Goal: Information Seeking & Learning: Learn about a topic

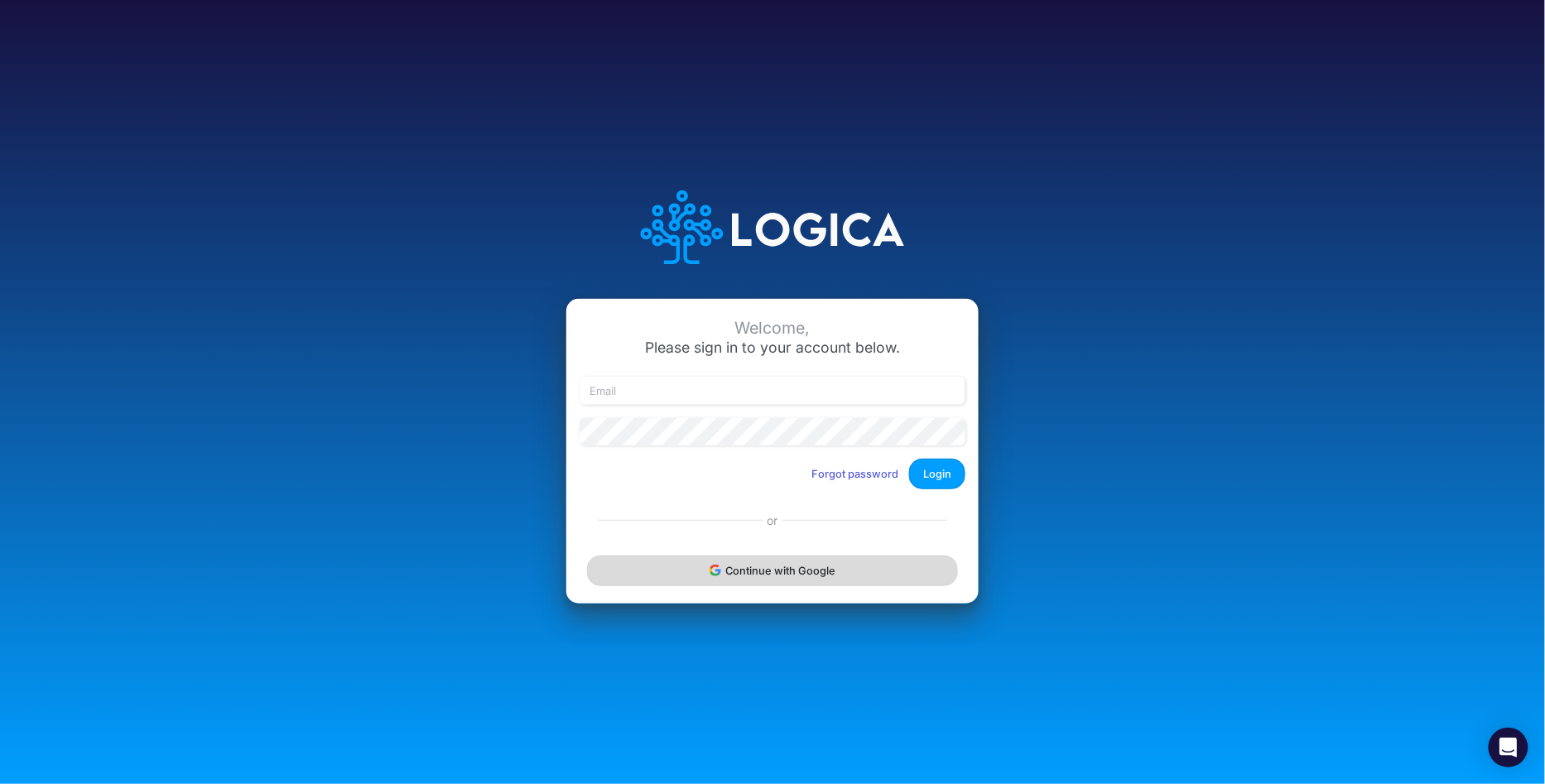
click at [877, 585] on button "Continue with Google" at bounding box center [773, 571] width 371 height 31
click at [829, 563] on button "Continue with Google" at bounding box center [773, 571] width 371 height 31
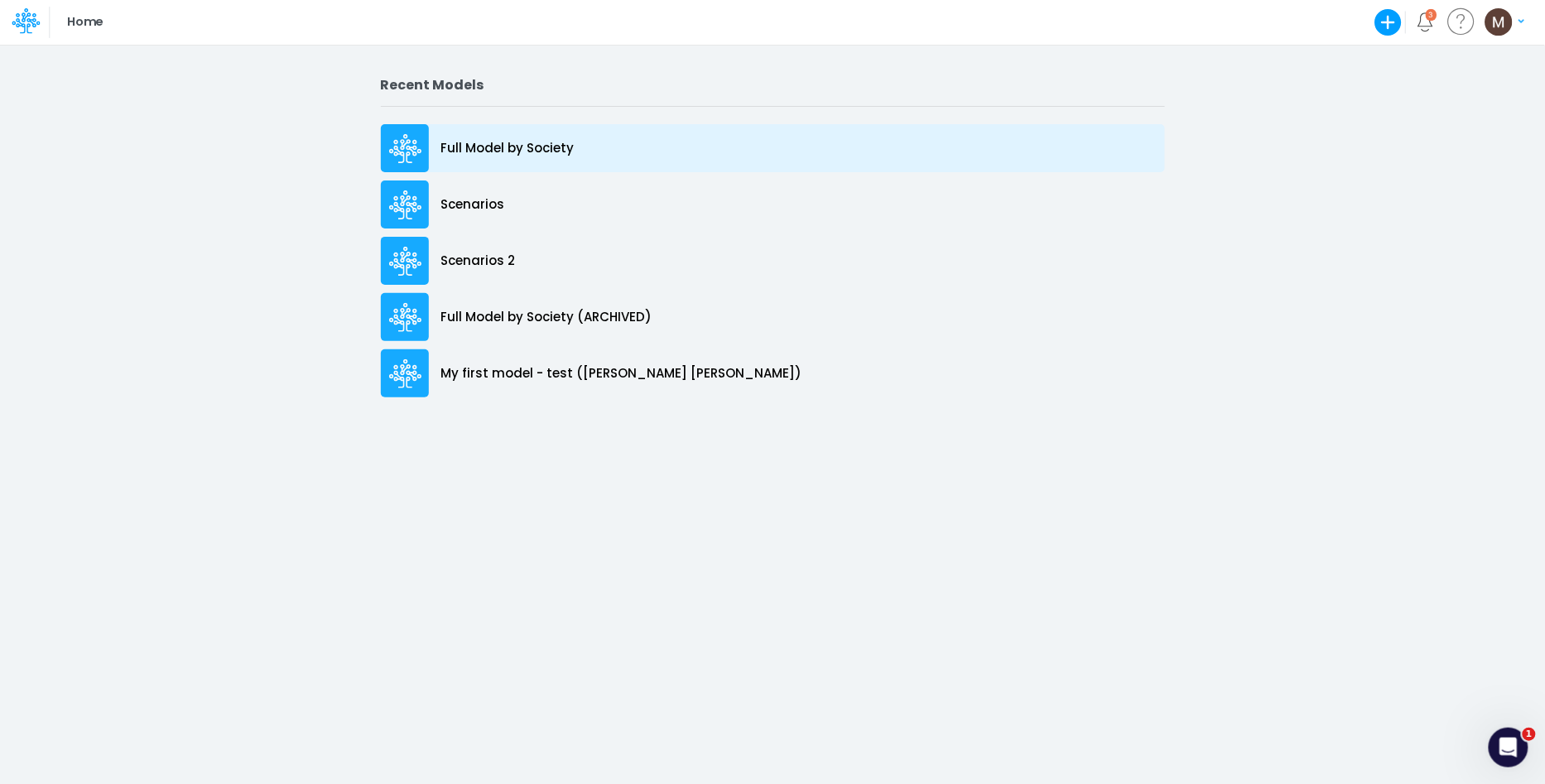
click at [641, 140] on div "Full Model by Society" at bounding box center [773, 148] width 784 height 48
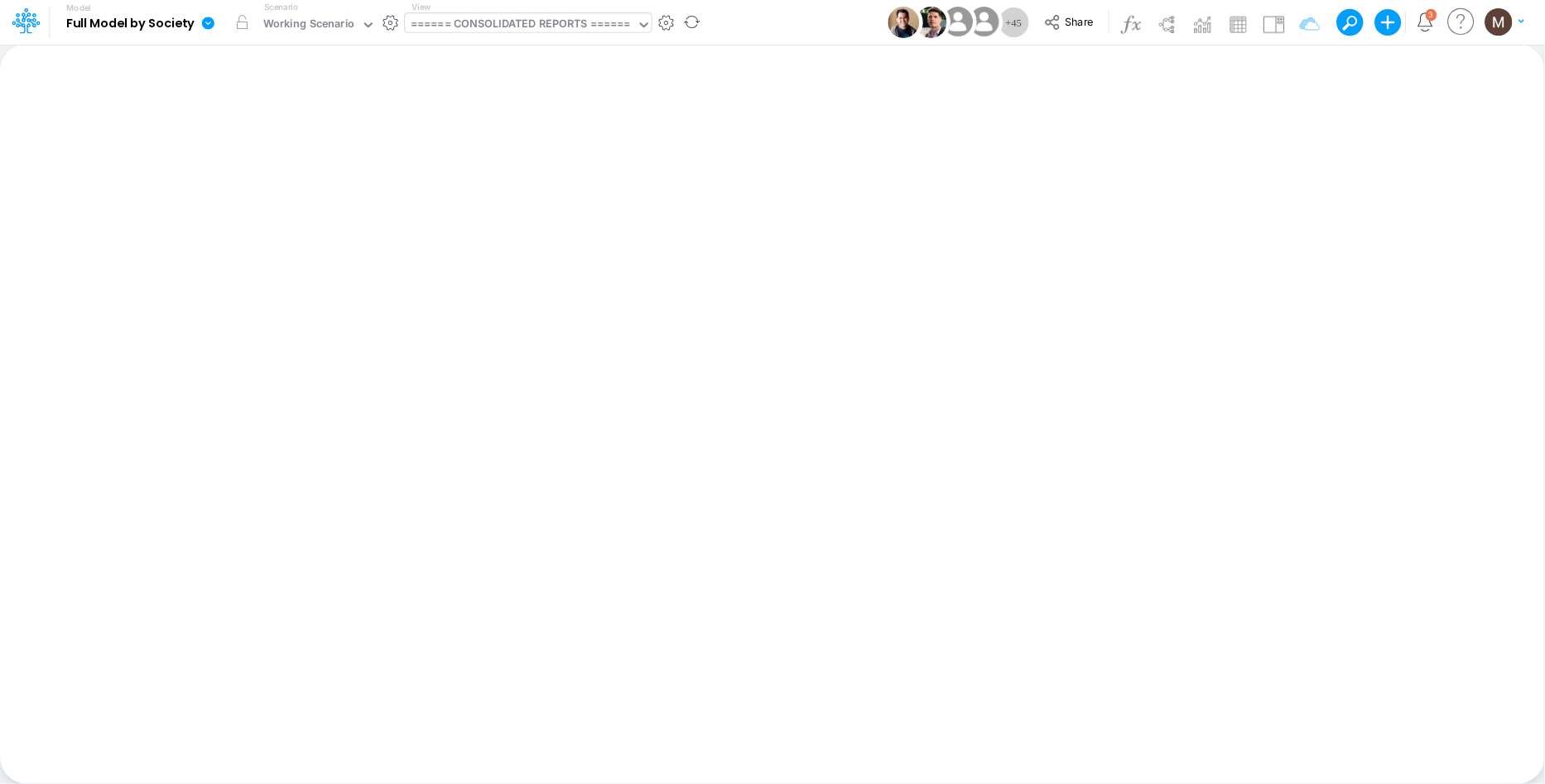
click at [553, 21] on div "====== CONSOLIDATED REPORTS ======" at bounding box center [521, 25] width 221 height 19
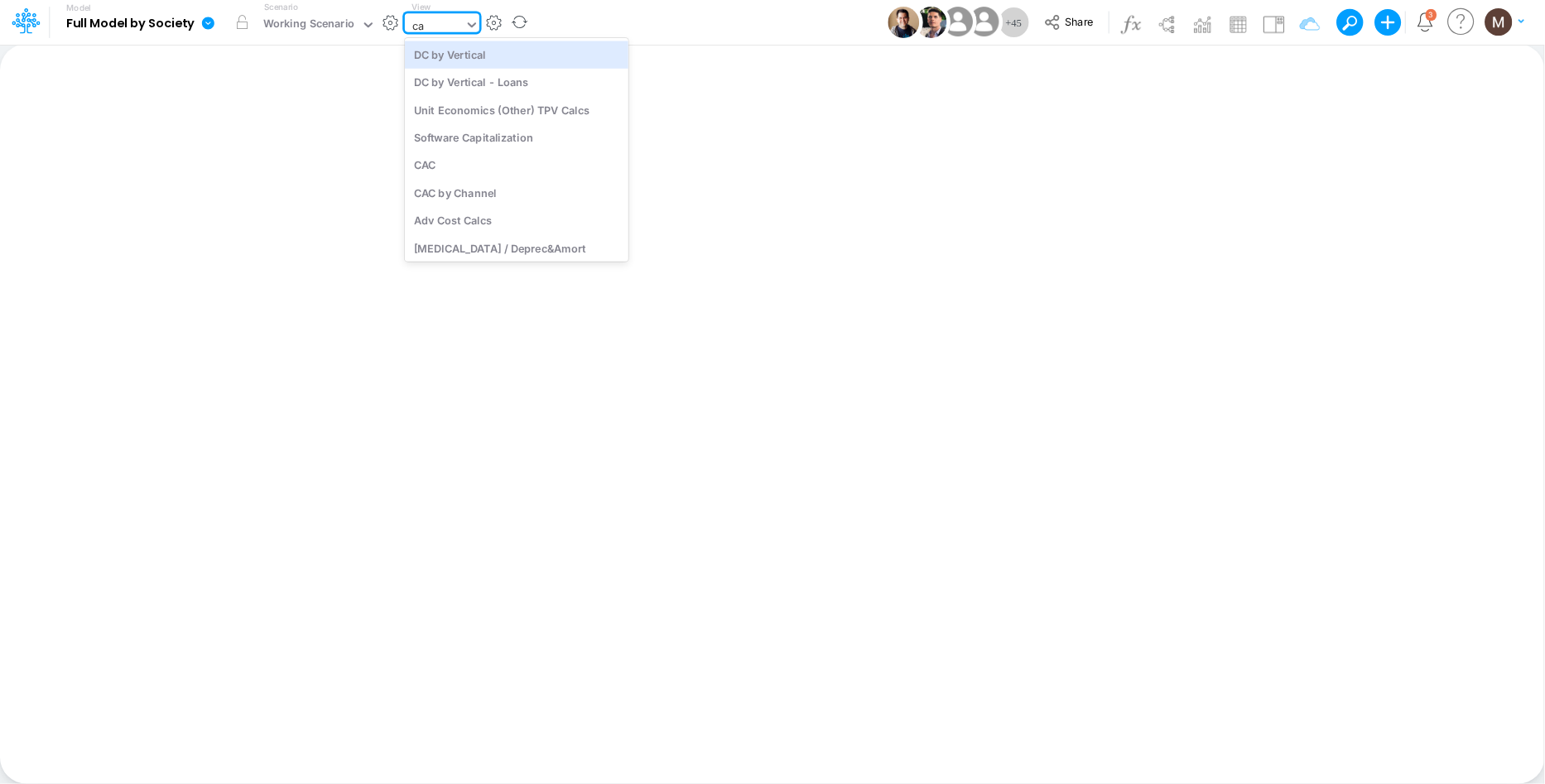
type input "cac"
click at [551, 53] on div "CAC" at bounding box center [517, 53] width 224 height 28
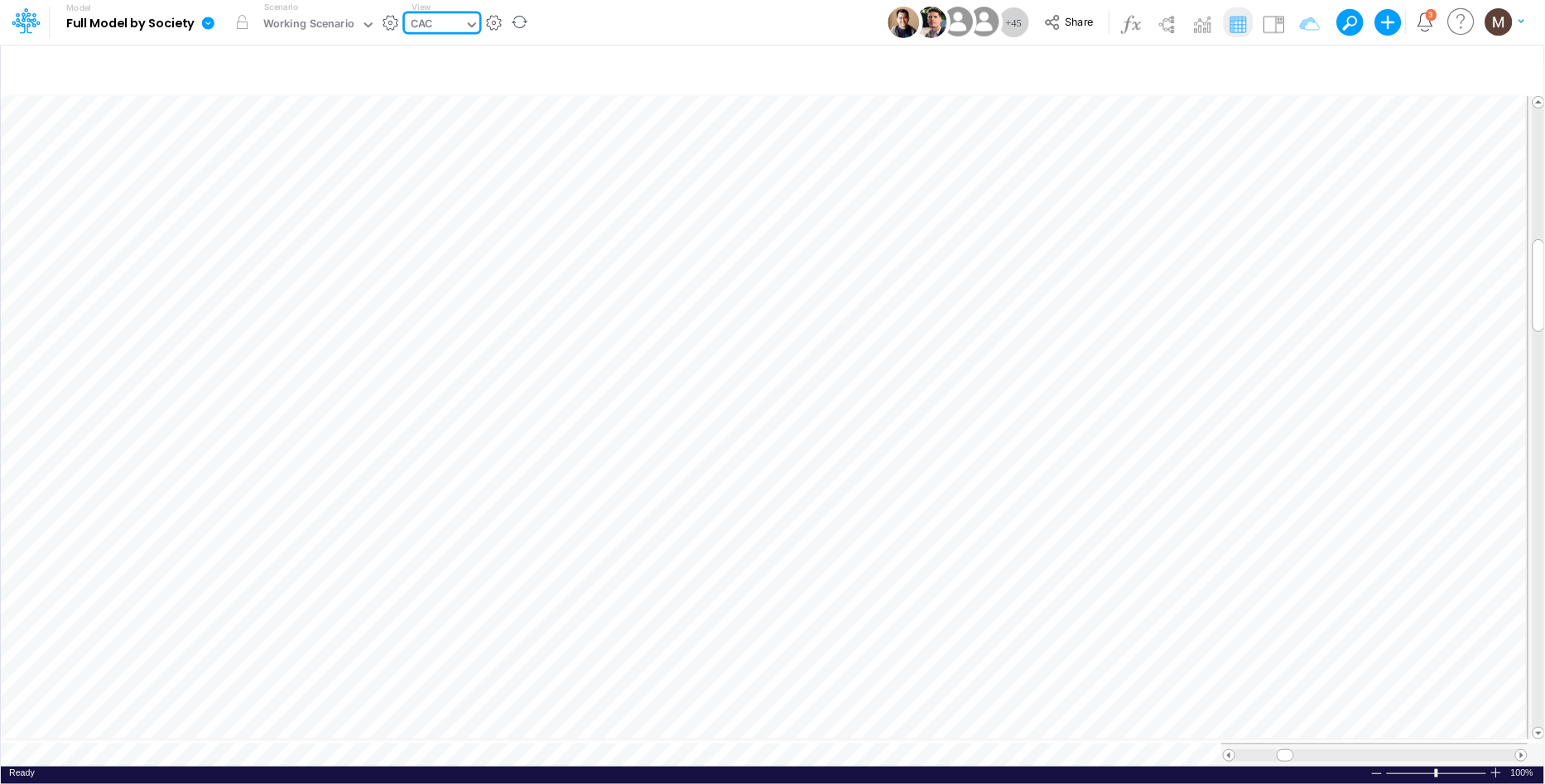
click at [466, 29] on icon at bounding box center [472, 25] width 15 height 15
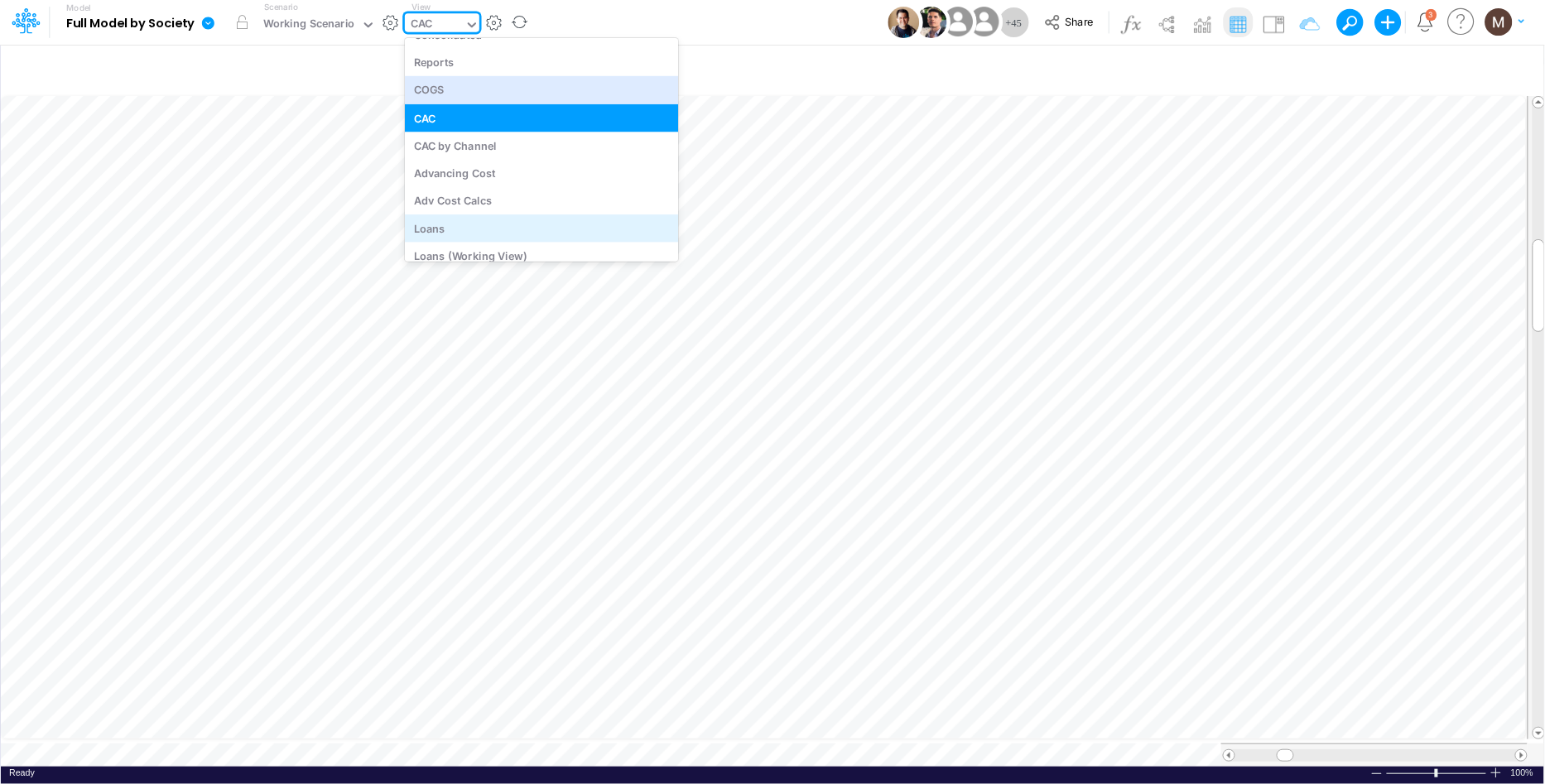
scroll to position [4078, 0]
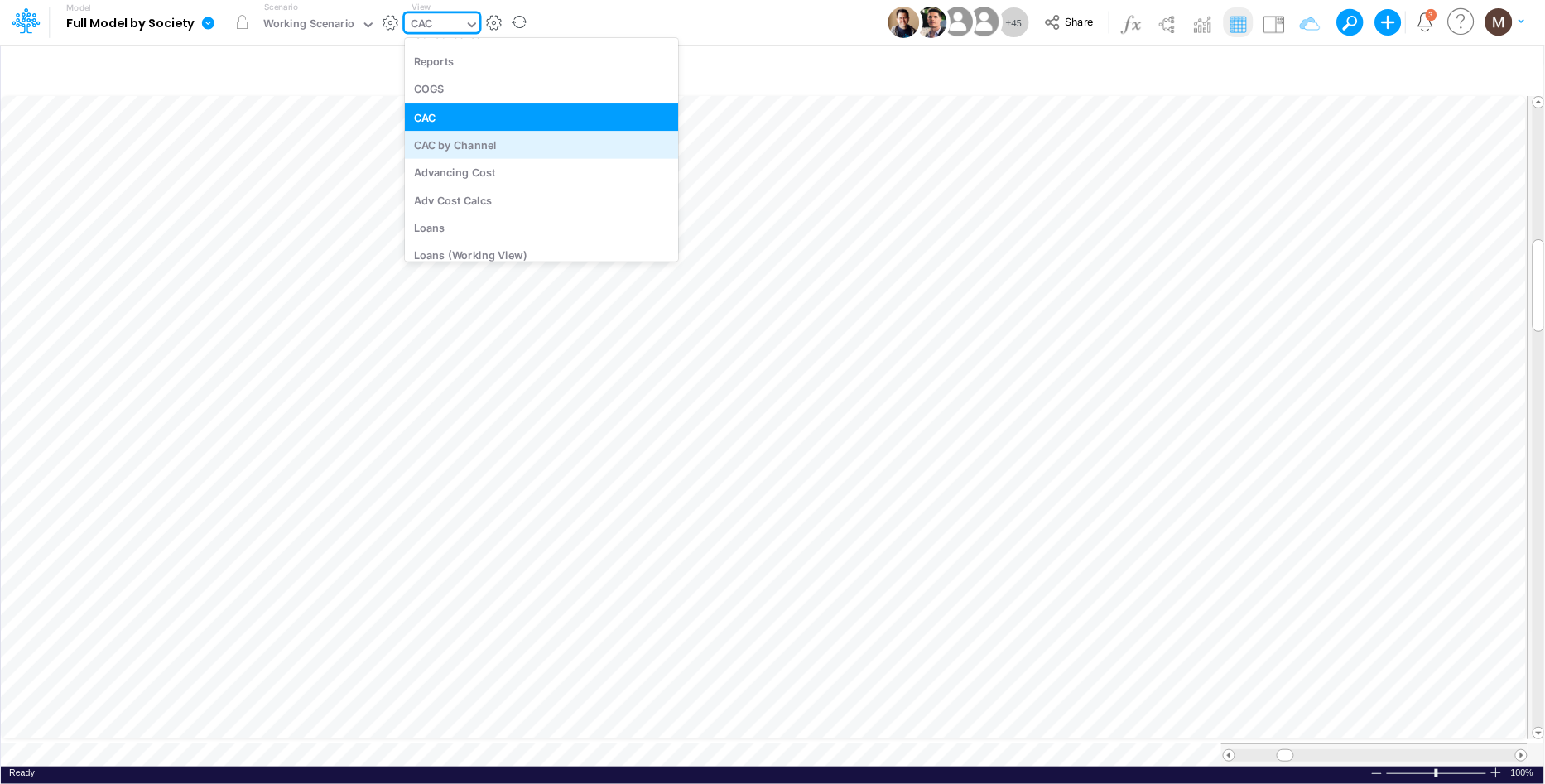
click at [547, 147] on div "CAC by Channel" at bounding box center [542, 144] width 273 height 28
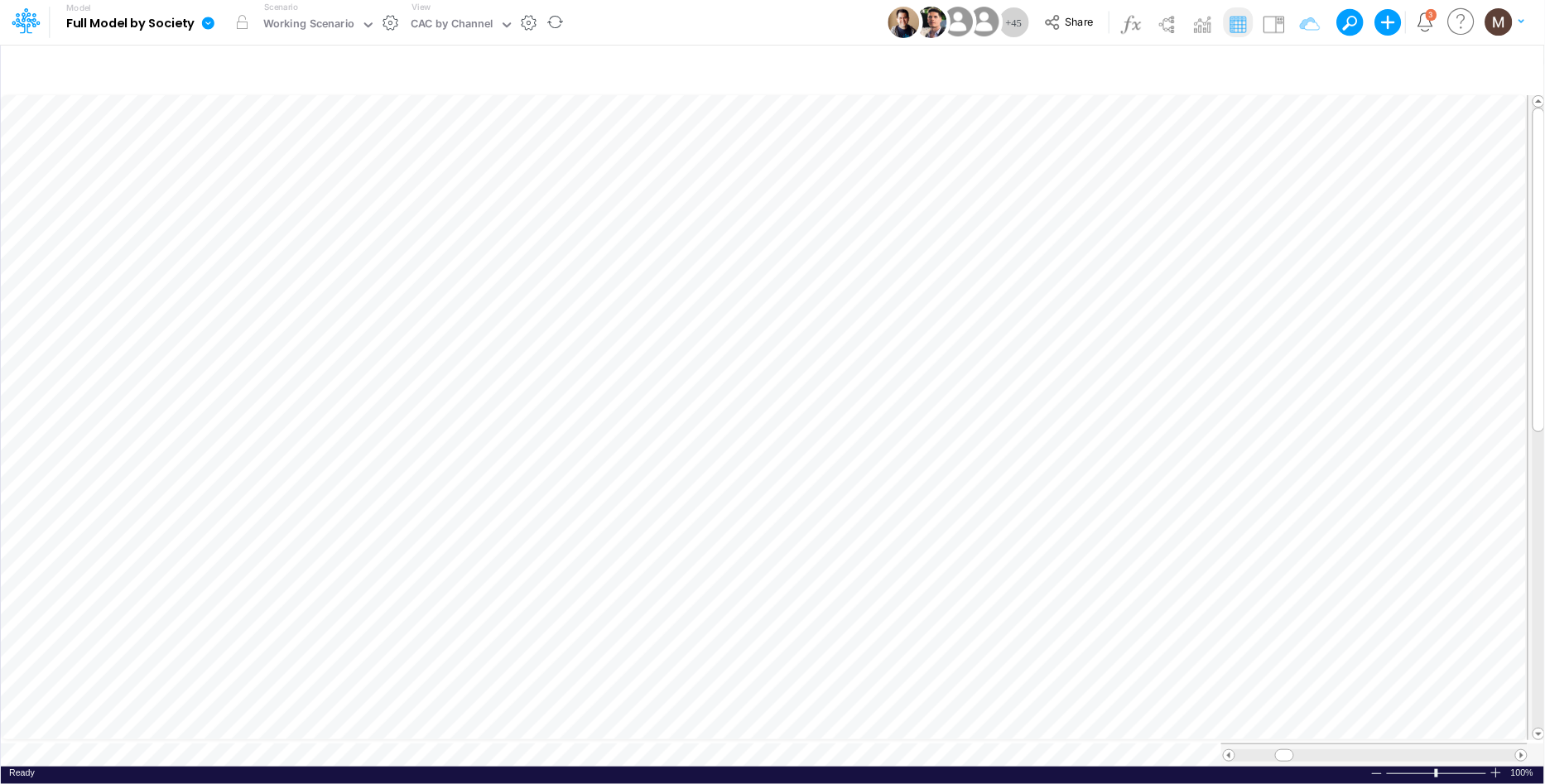
scroll to position [0, 1]
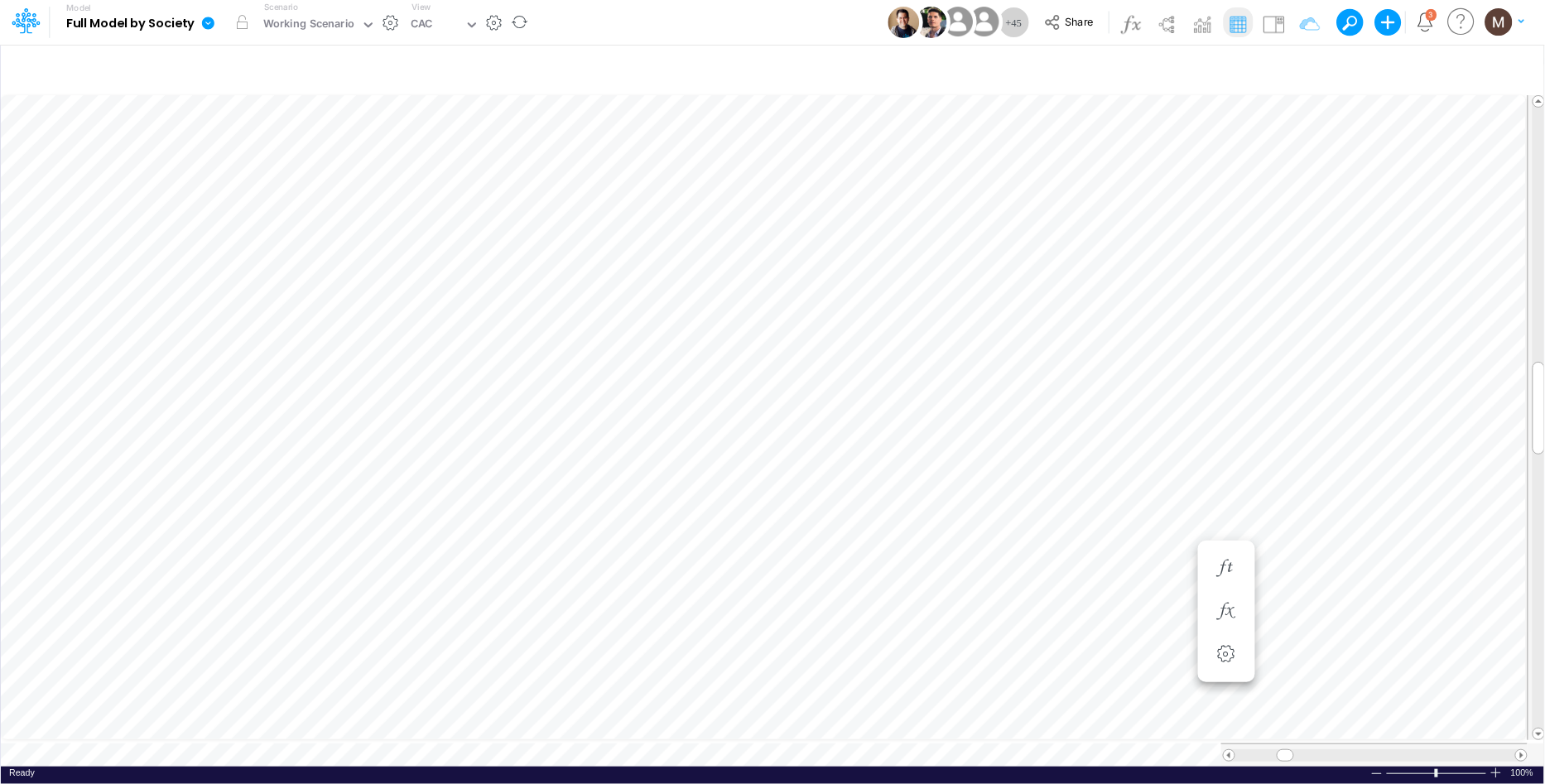
scroll to position [0, 1]
click at [1226, 574] on icon "button" at bounding box center [1227, 568] width 25 height 17
click at [1221, 419] on icon "button" at bounding box center [1227, 413] width 25 height 17
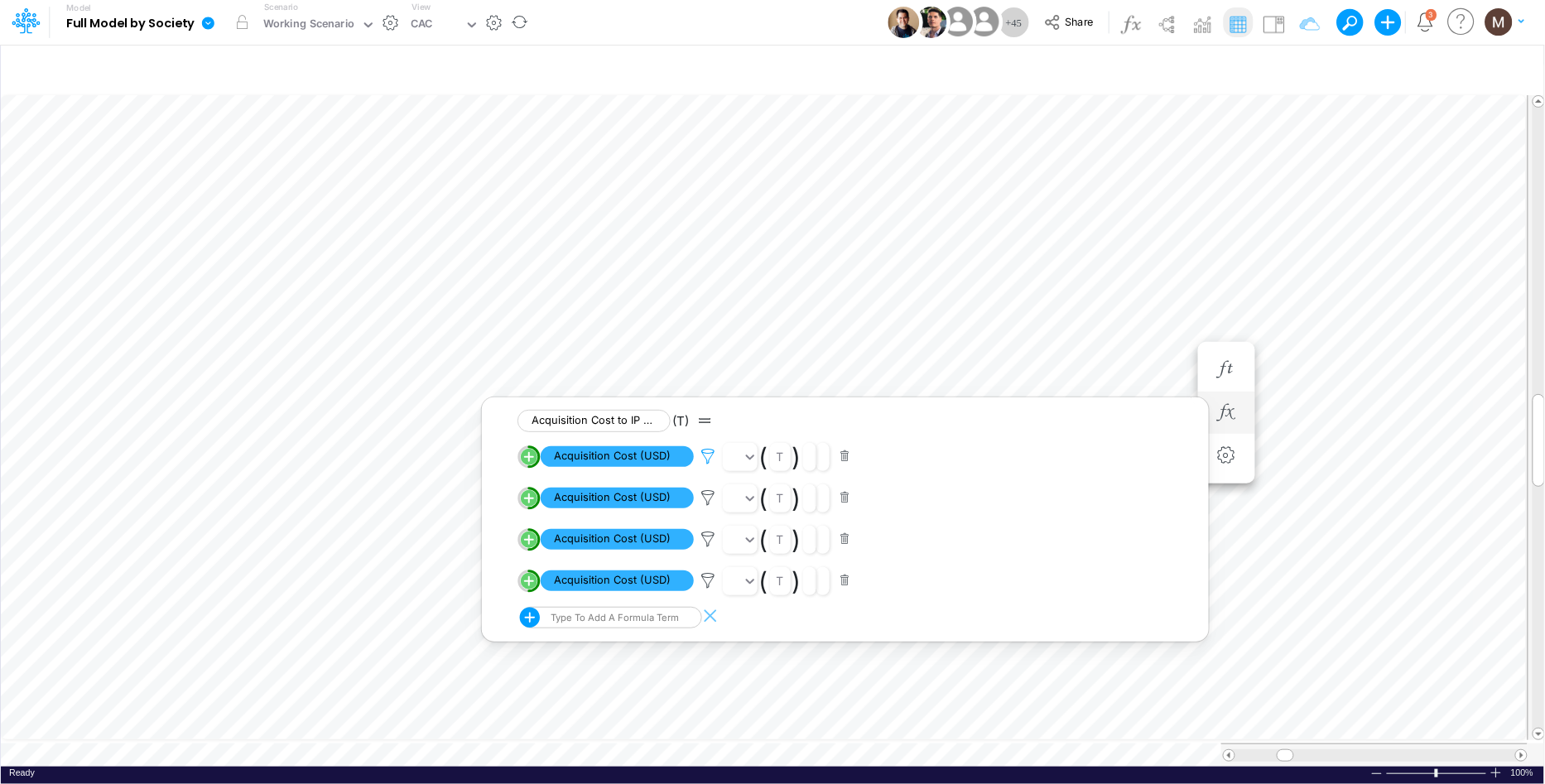
click at [709, 460] on icon at bounding box center [708, 456] width 25 height 17
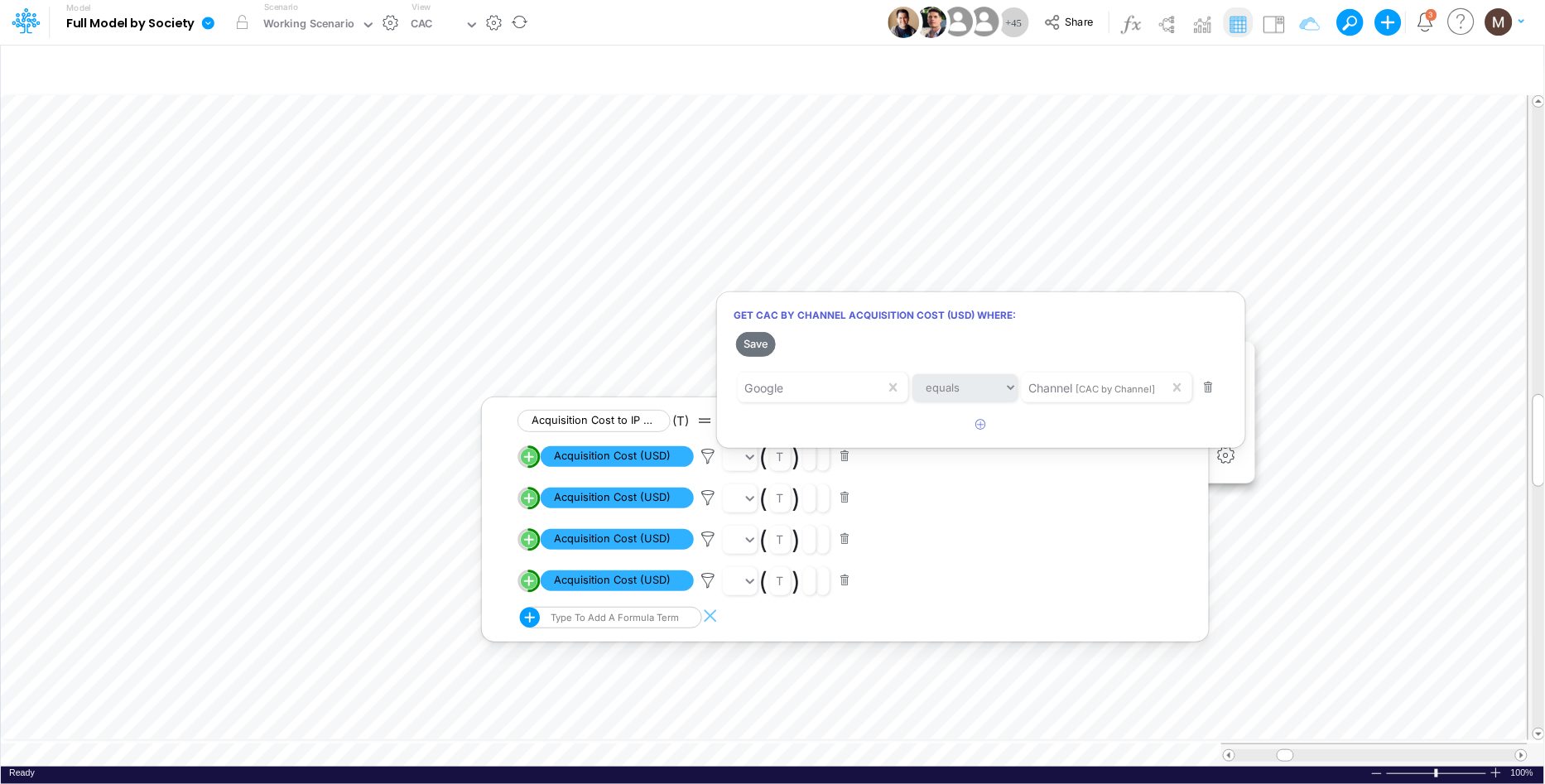
click at [700, 500] on div at bounding box center [772, 396] width 1545 height 775
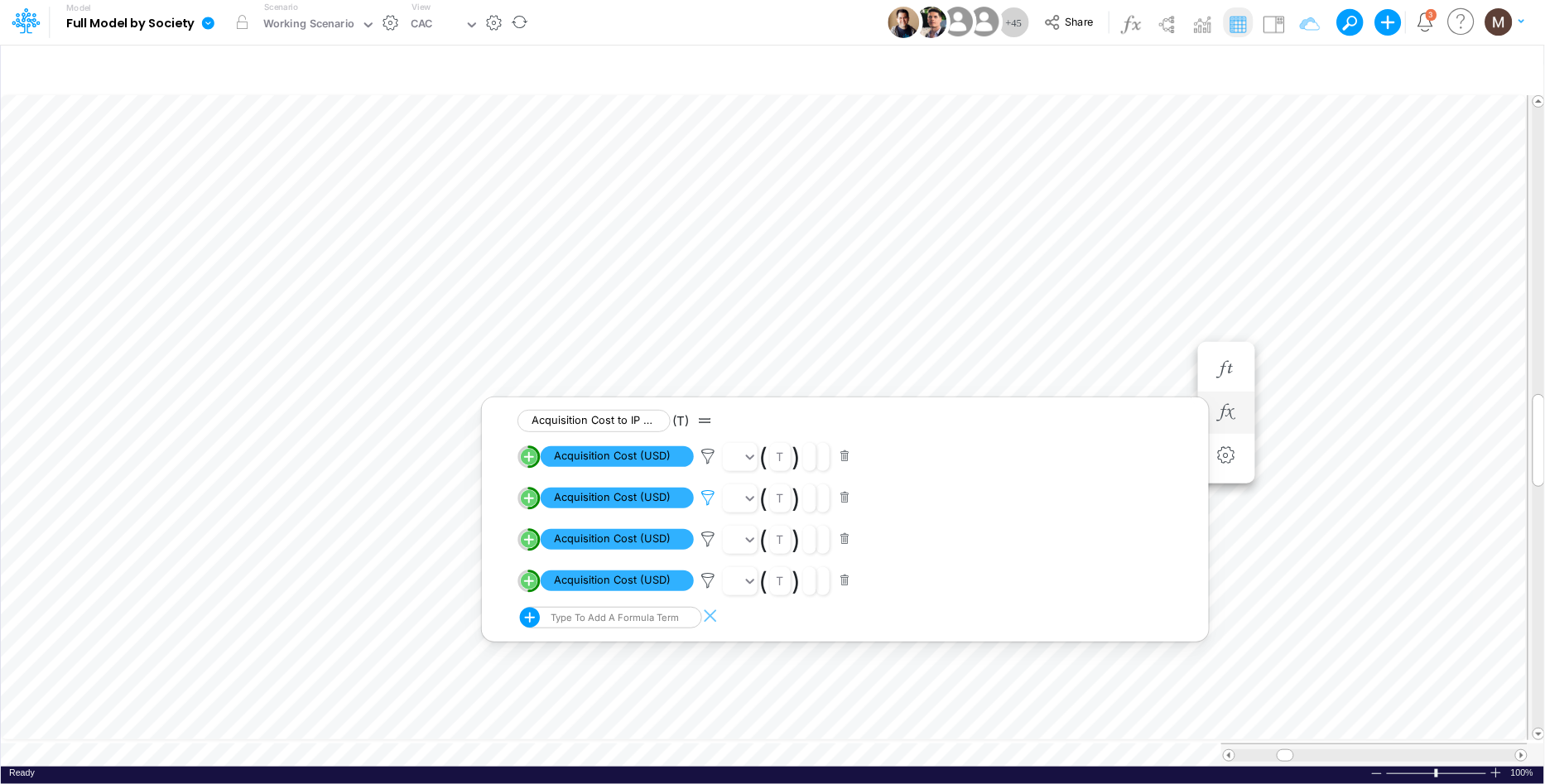
click at [705, 500] on icon at bounding box center [708, 498] width 25 height 17
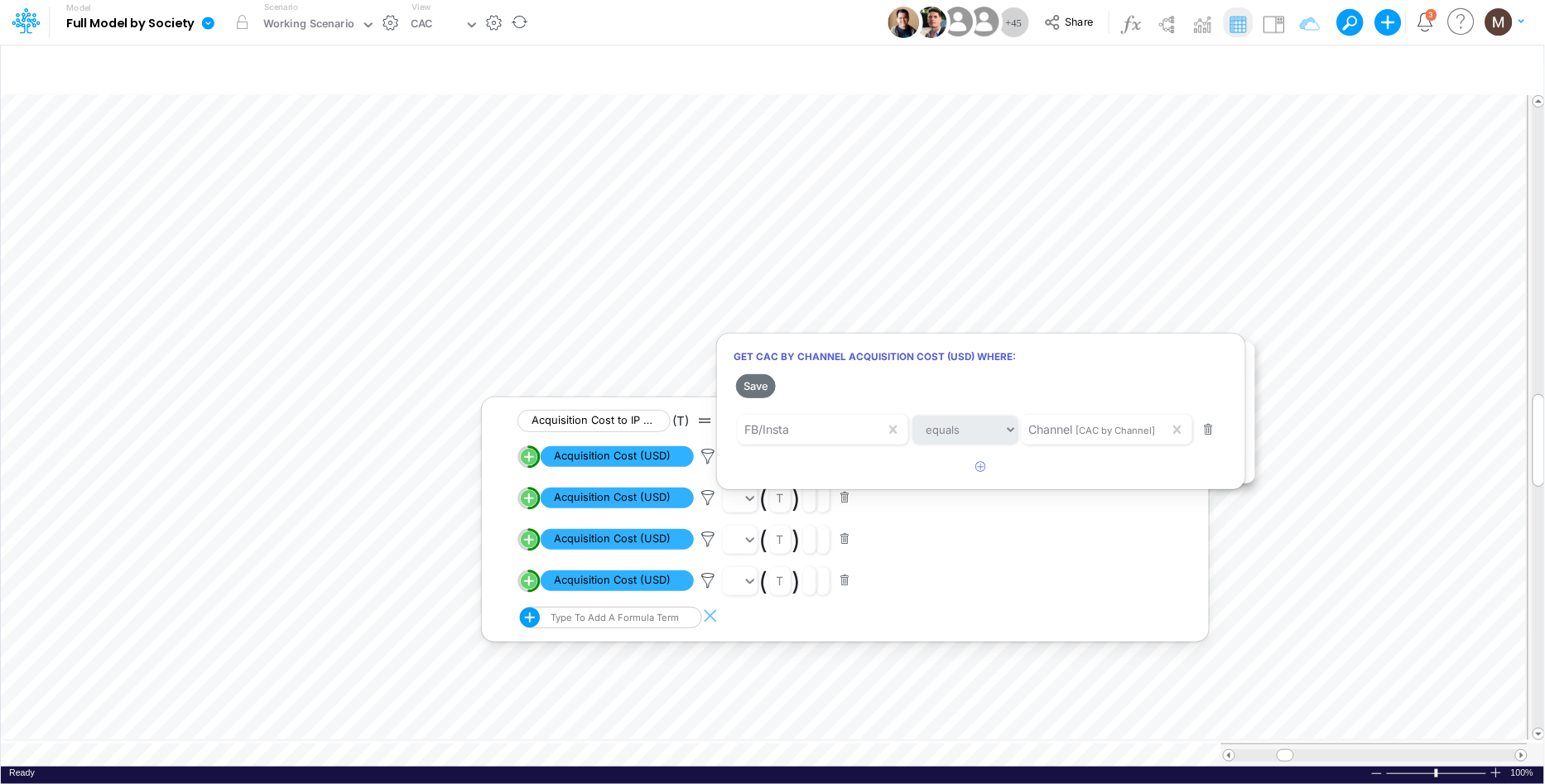
click at [704, 535] on div at bounding box center [772, 396] width 1545 height 775
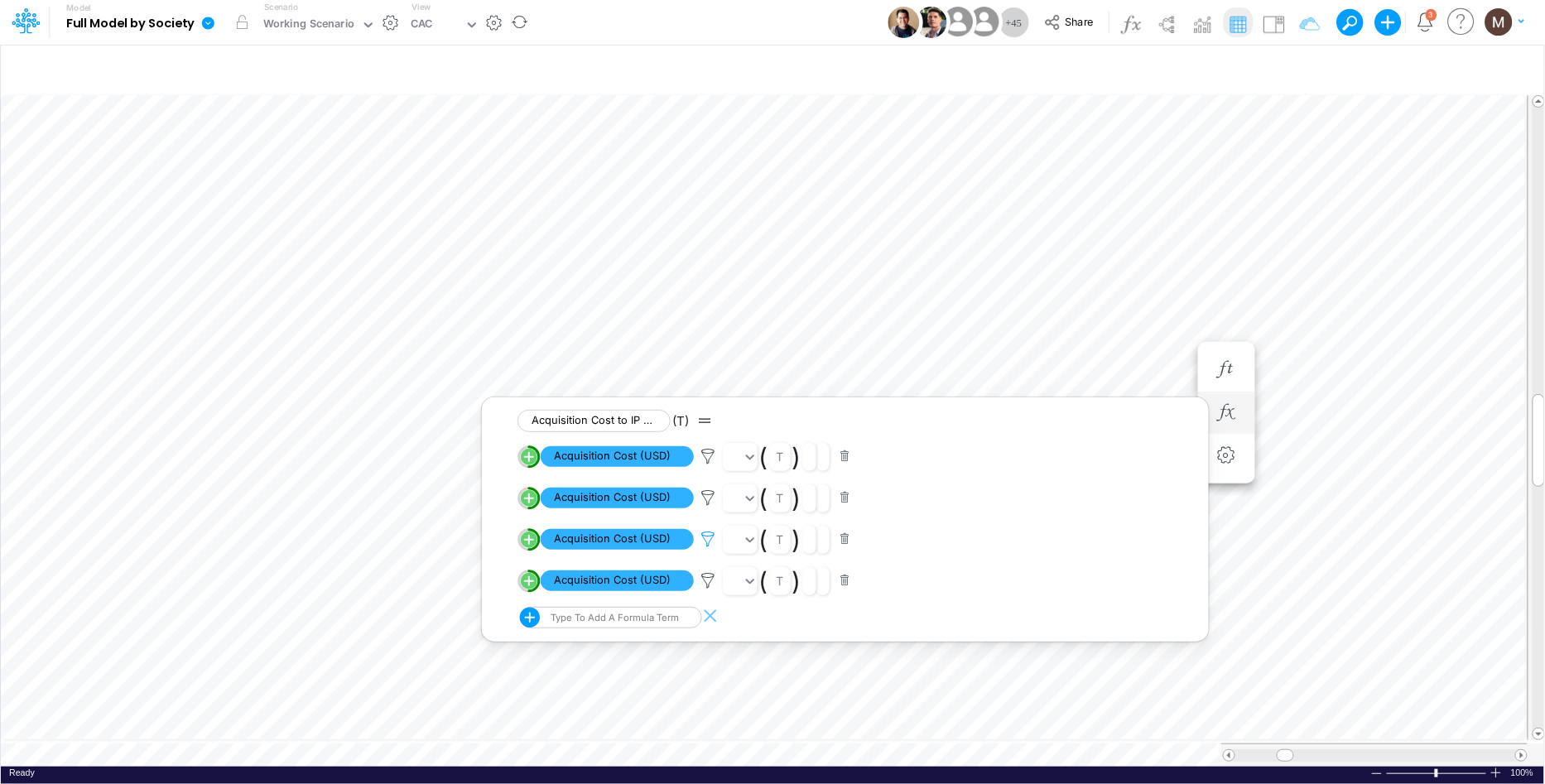
click at [704, 537] on icon at bounding box center [708, 540] width 25 height 17
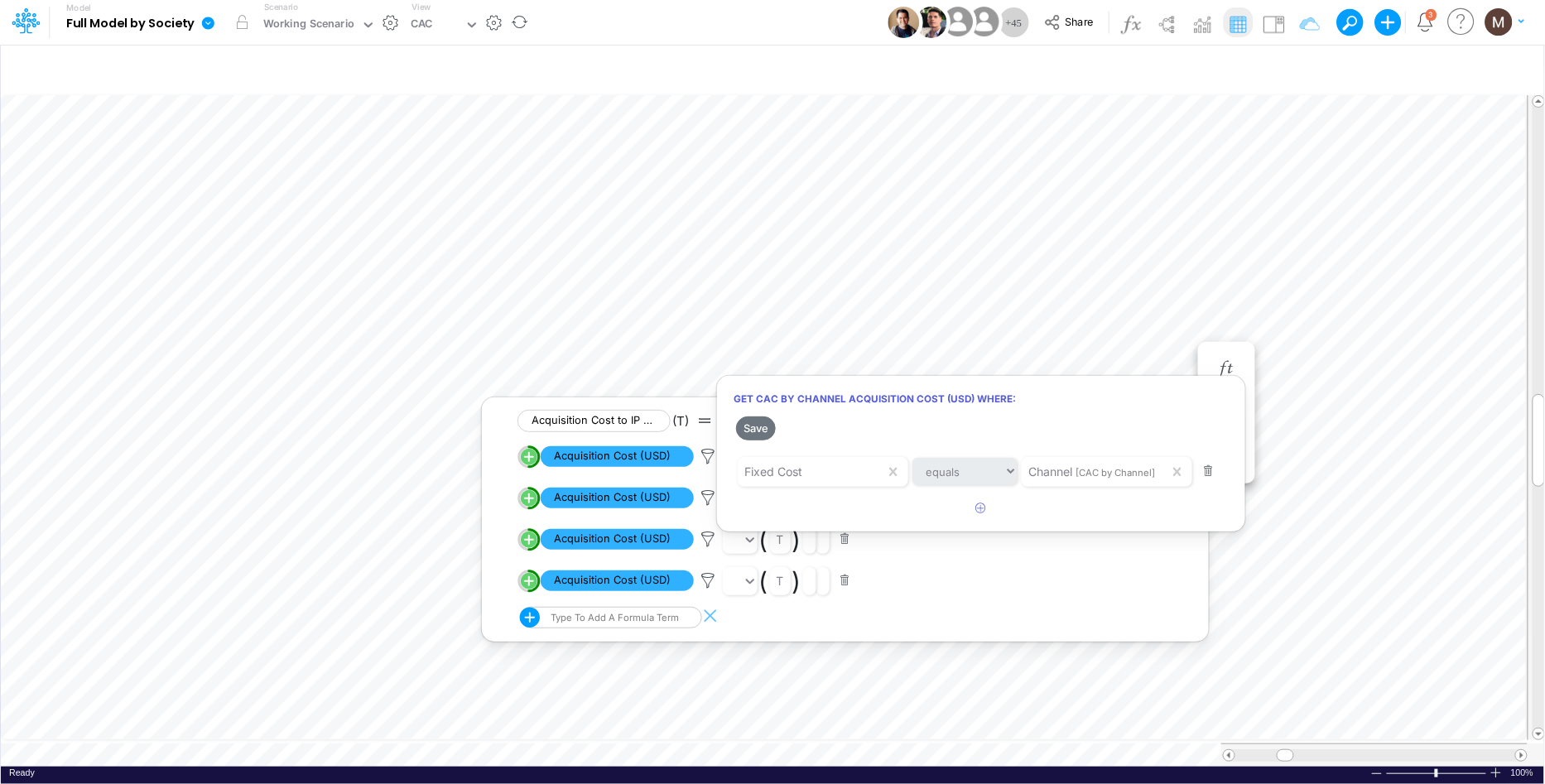
click at [698, 580] on div at bounding box center [772, 396] width 1545 height 775
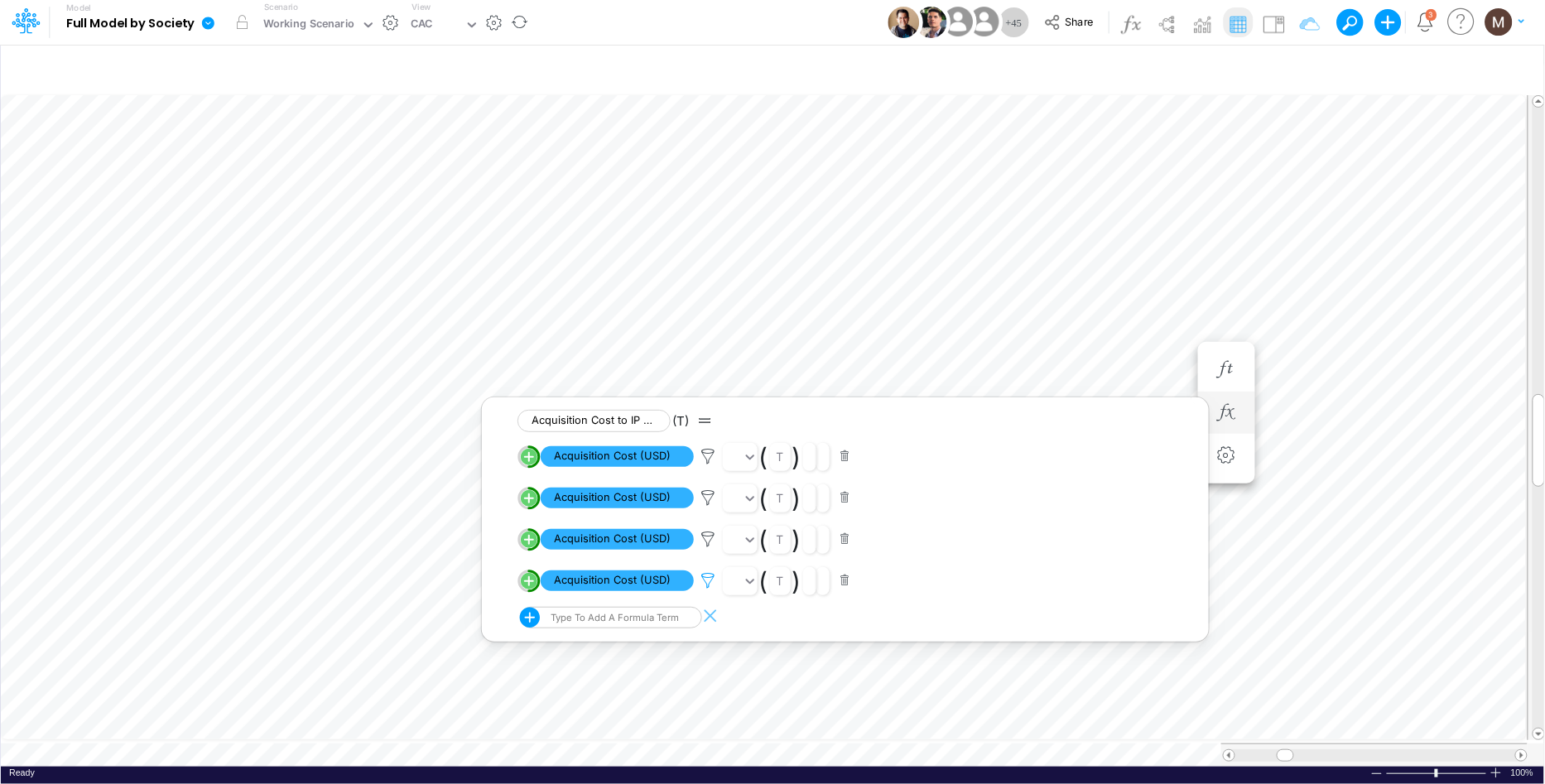
click at [704, 587] on icon at bounding box center [708, 581] width 25 height 17
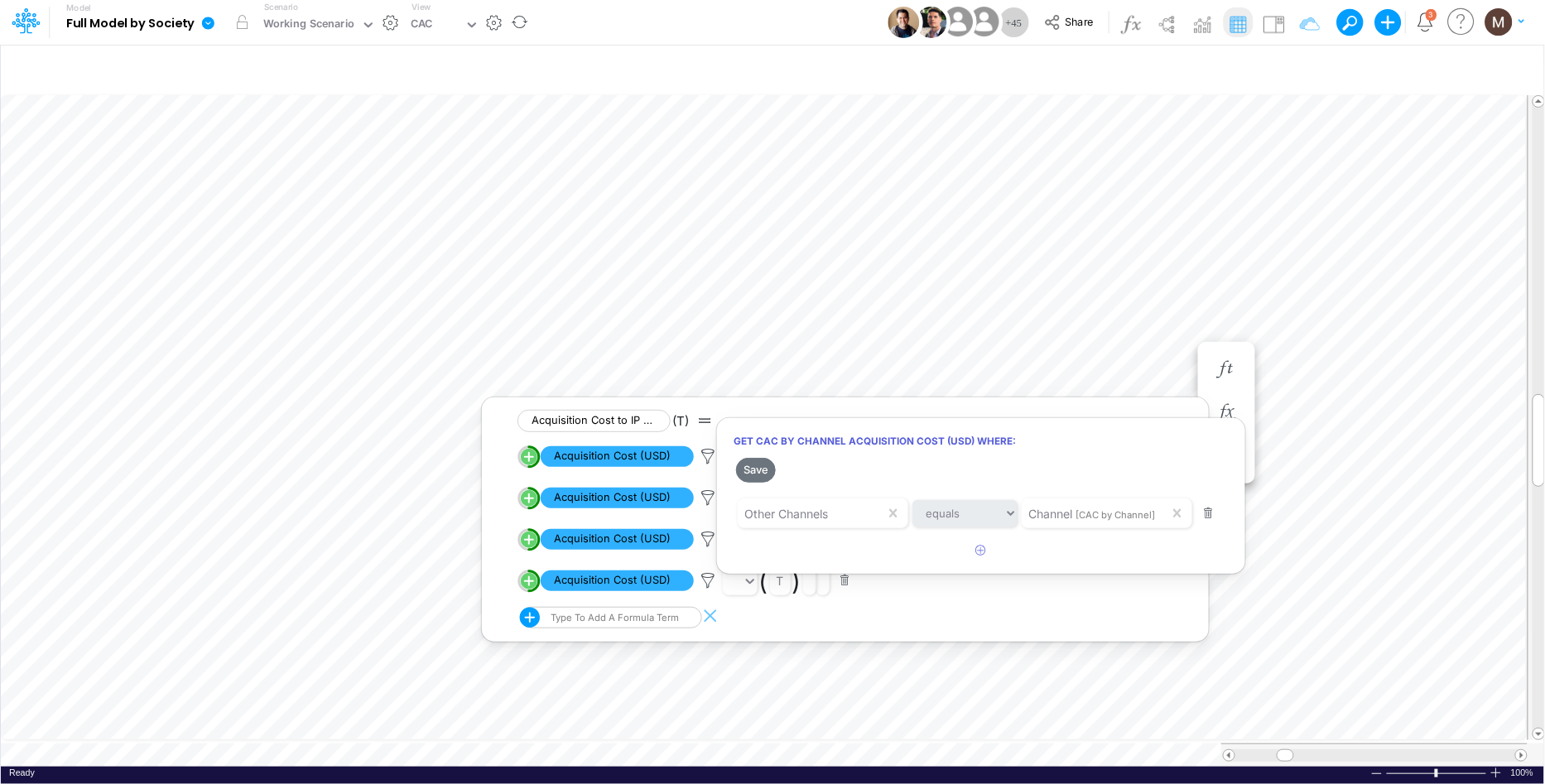
click at [865, 330] on div at bounding box center [772, 396] width 1545 height 775
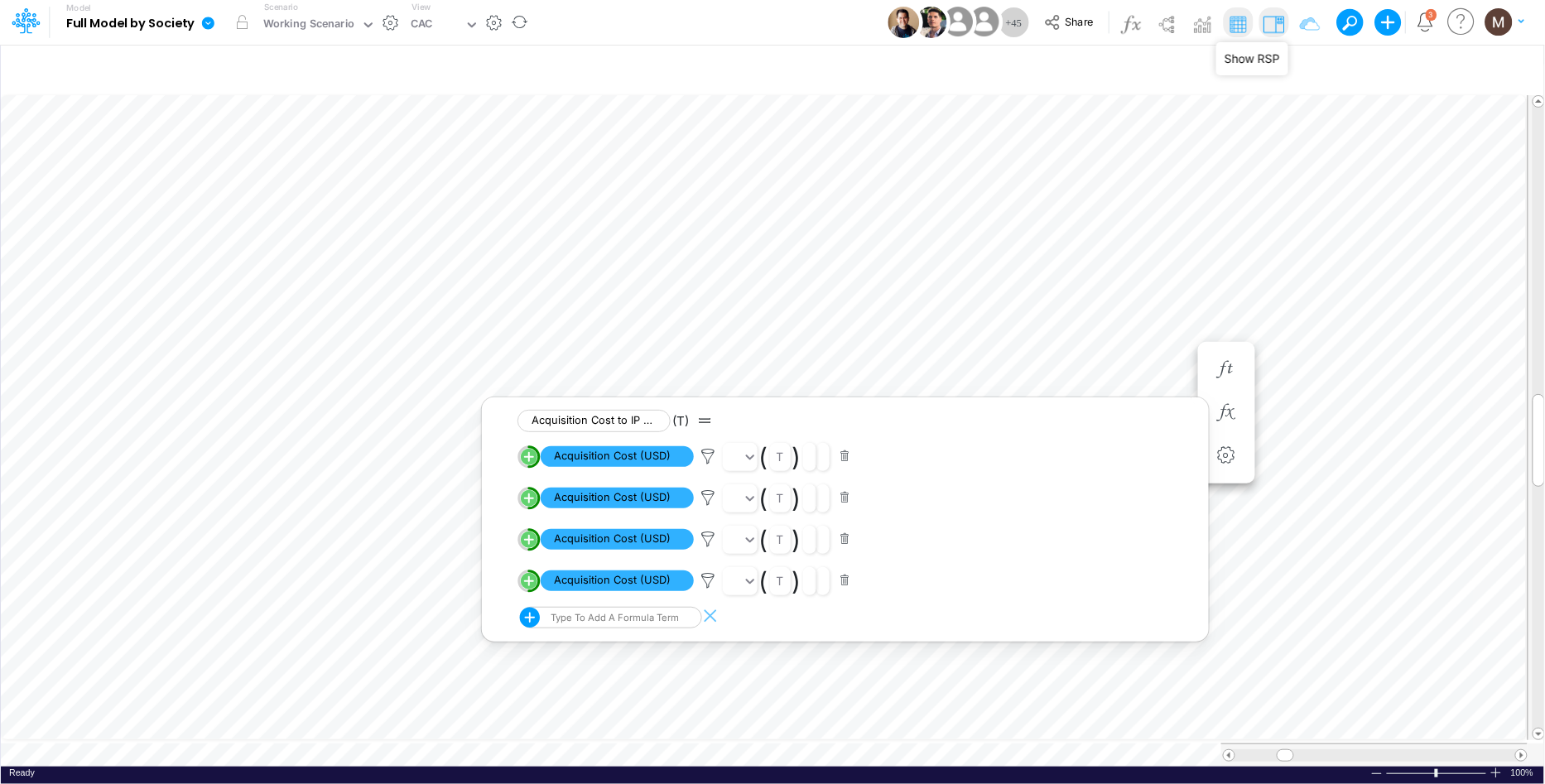
click at [1277, 17] on img at bounding box center [1274, 24] width 27 height 27
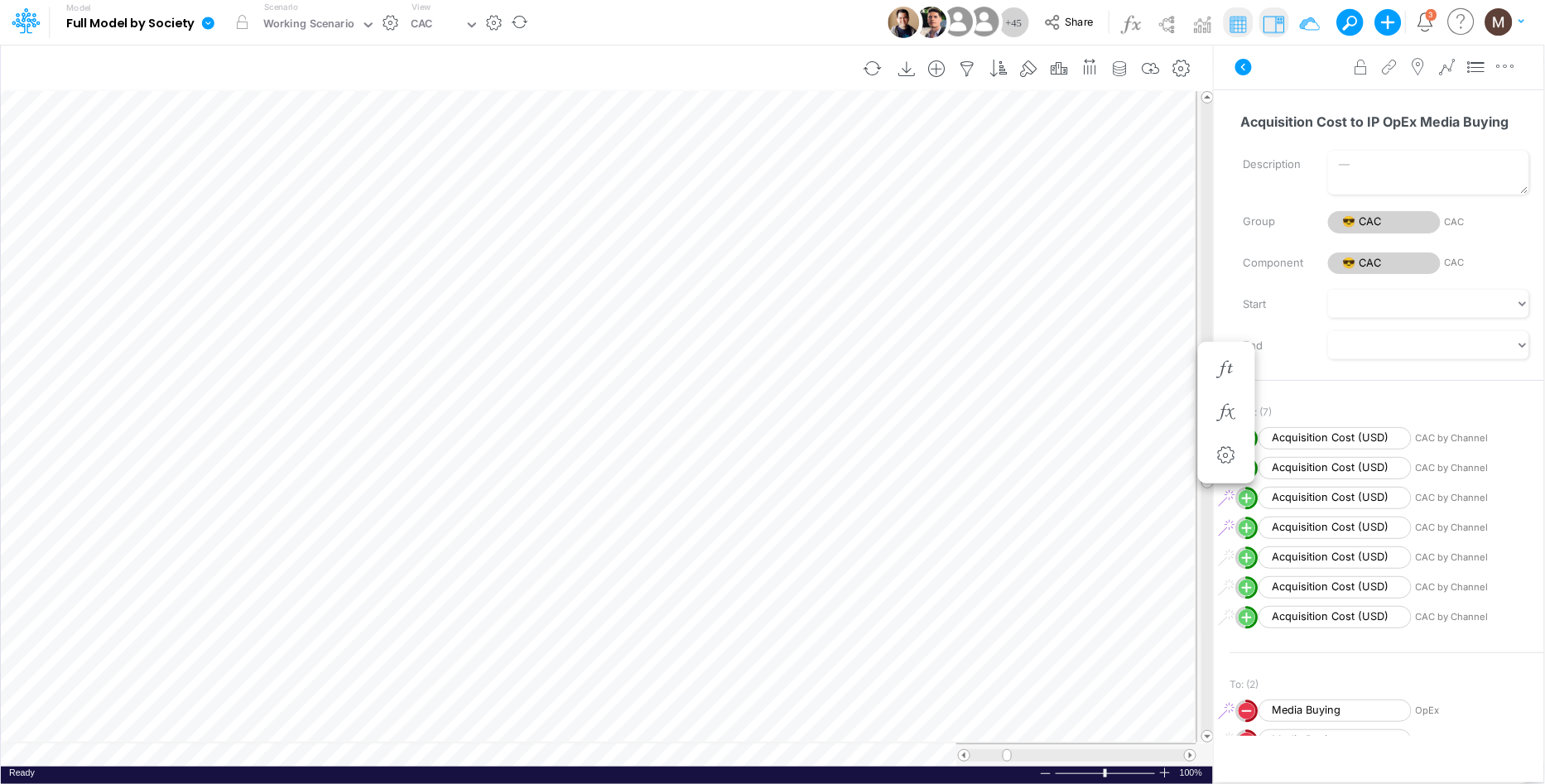
scroll to position [0, 1]
click at [1216, 410] on icon "button" at bounding box center [1227, 413] width 25 height 17
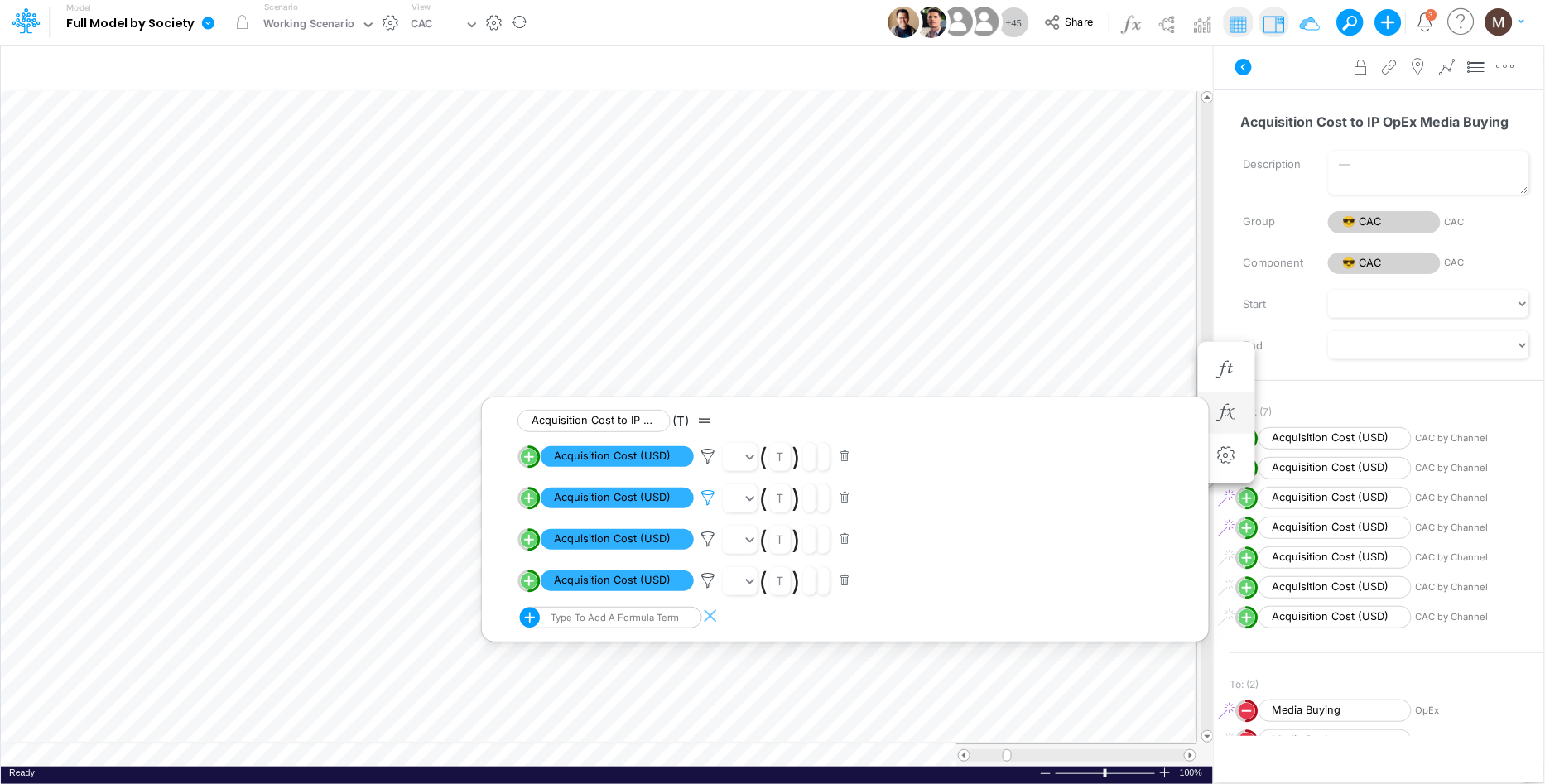
click at [702, 500] on icon at bounding box center [708, 498] width 25 height 17
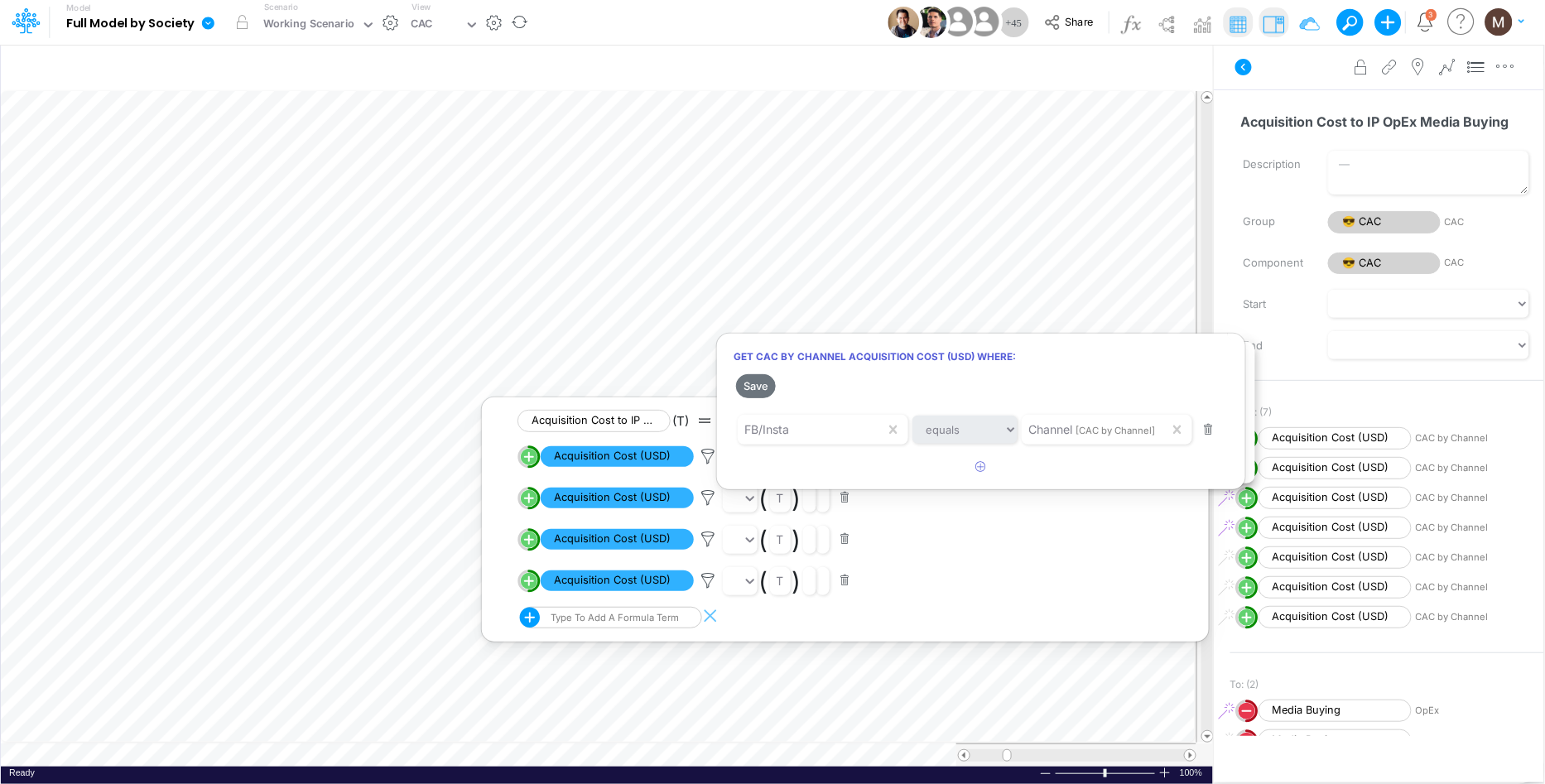
click at [701, 540] on div at bounding box center [772, 396] width 1545 height 775
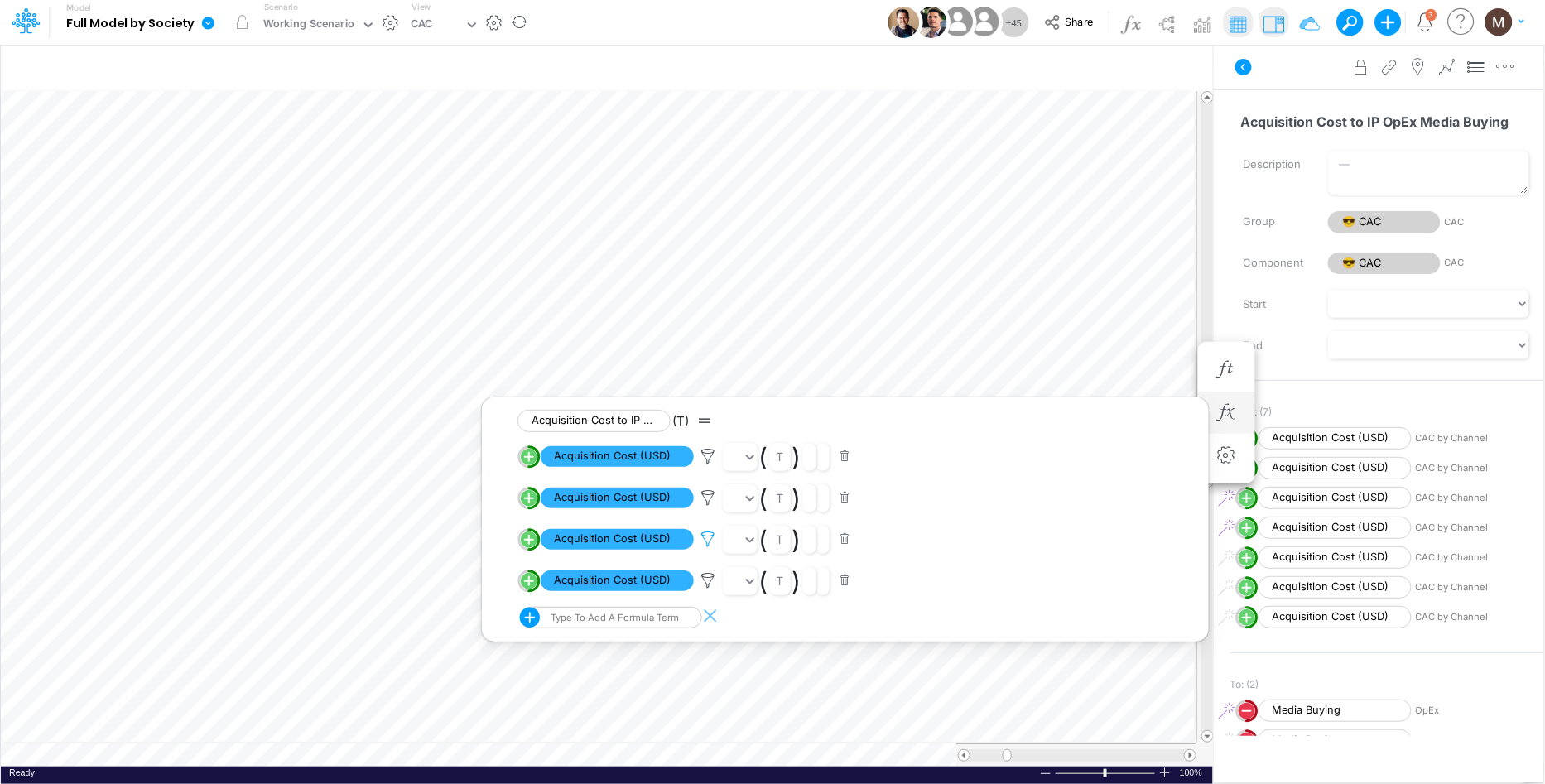
click at [705, 541] on icon at bounding box center [708, 540] width 25 height 17
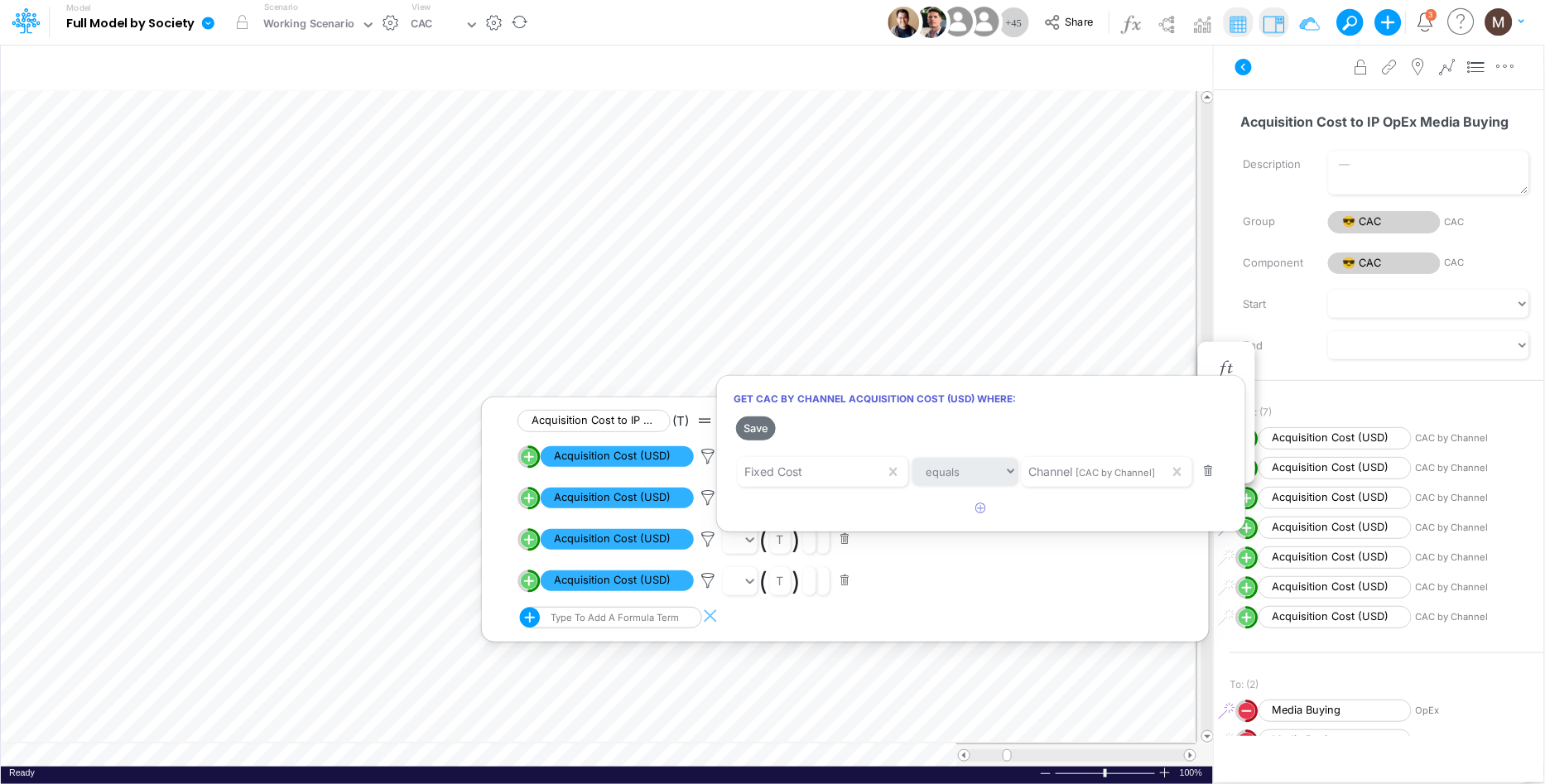
click at [674, 542] on div at bounding box center [772, 396] width 1545 height 775
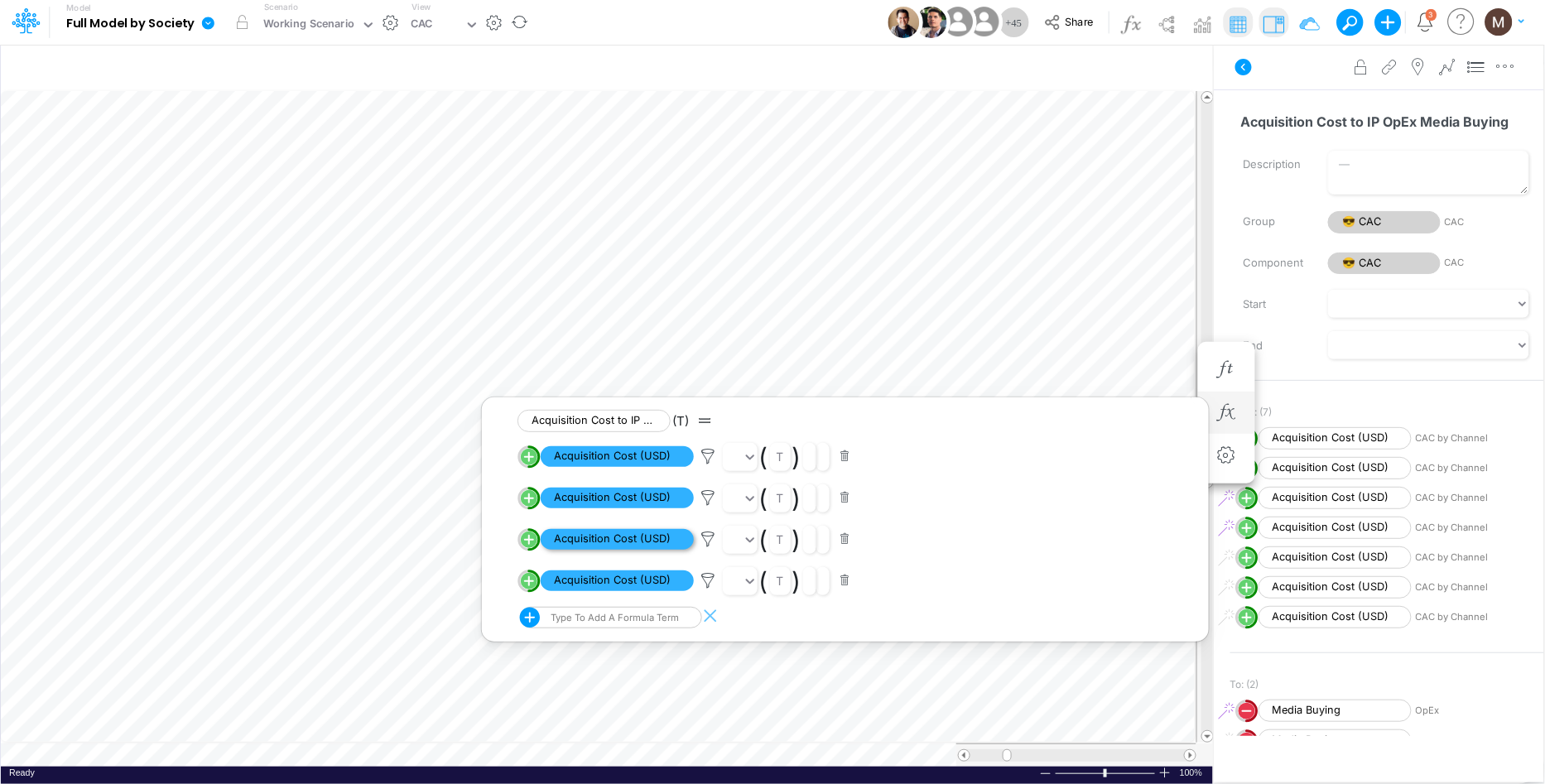
click at [642, 538] on span "Acquisition Cost (USD)" at bounding box center [617, 540] width 153 height 21
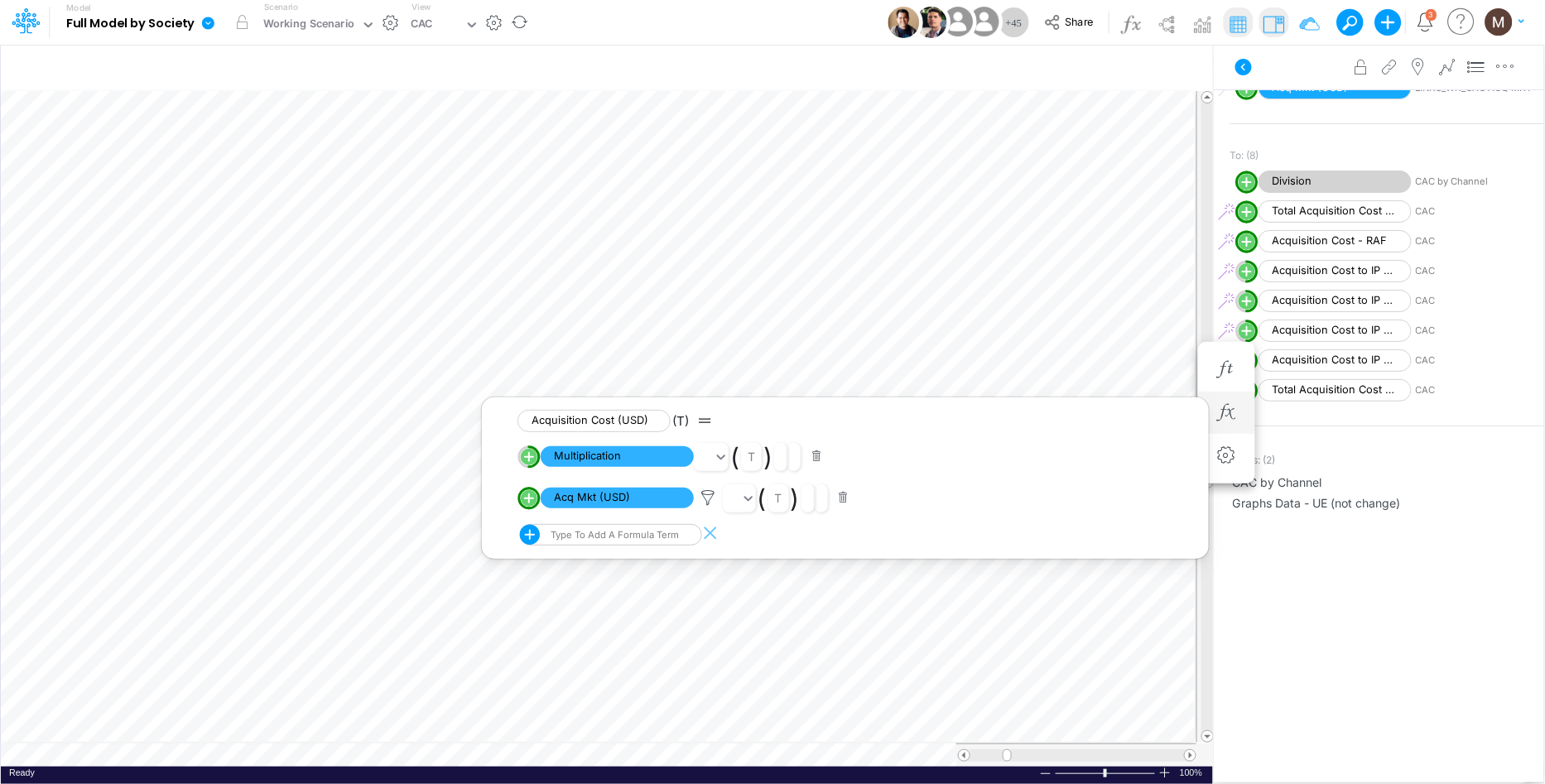
scroll to position [388, 0]
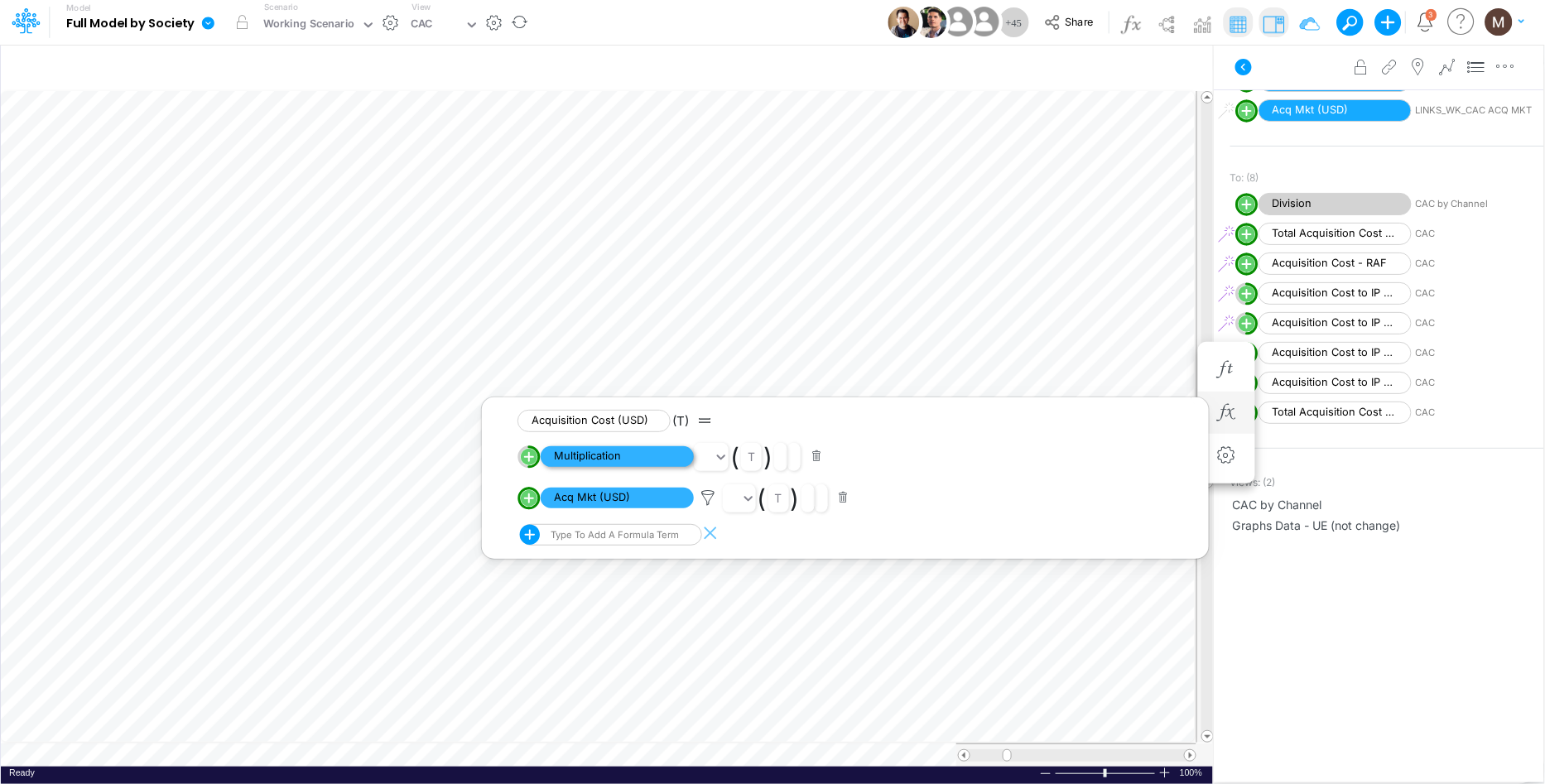
click at [600, 455] on span "Multiplication" at bounding box center [617, 456] width 153 height 21
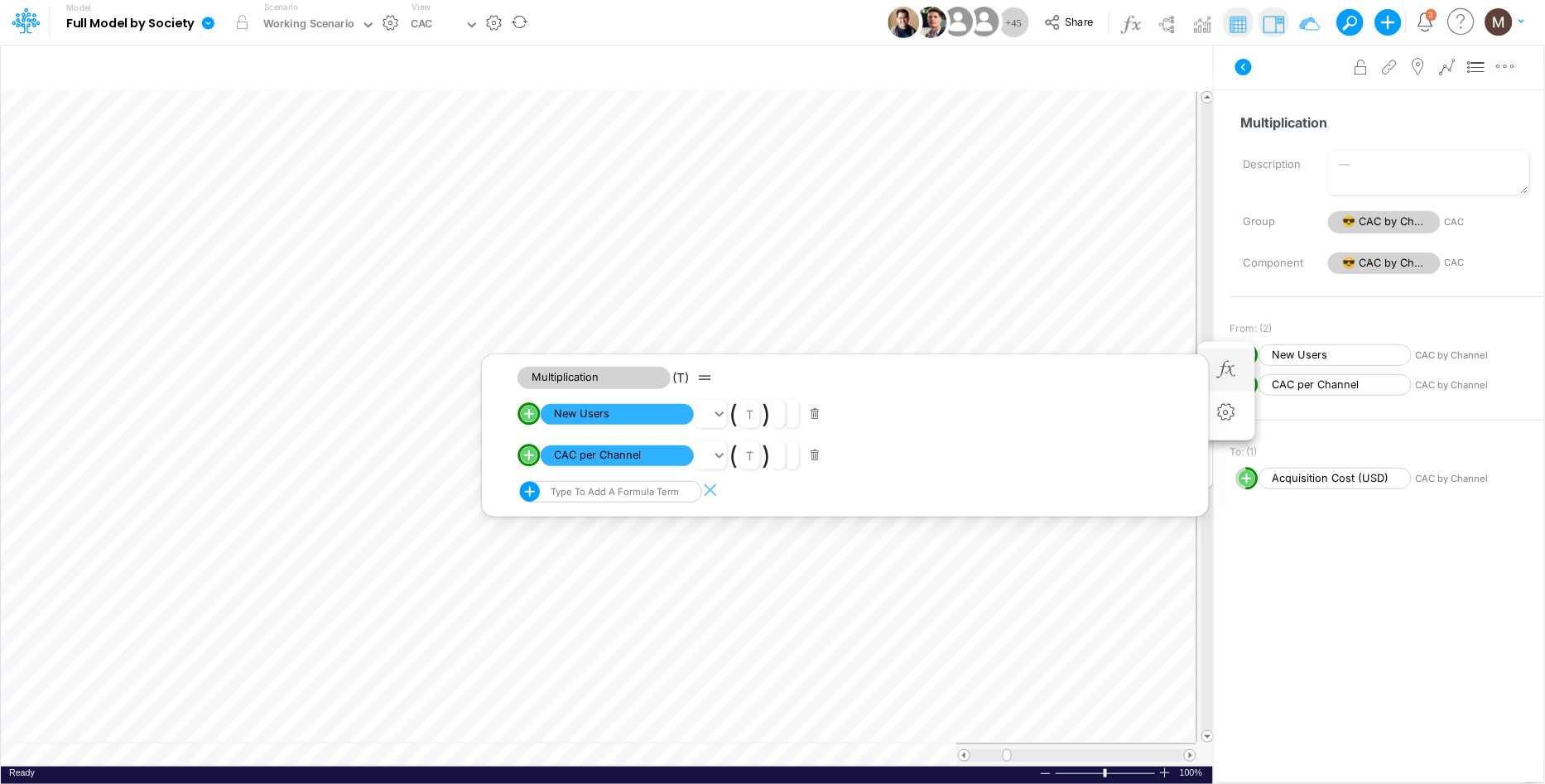
scroll to position [0, 1]
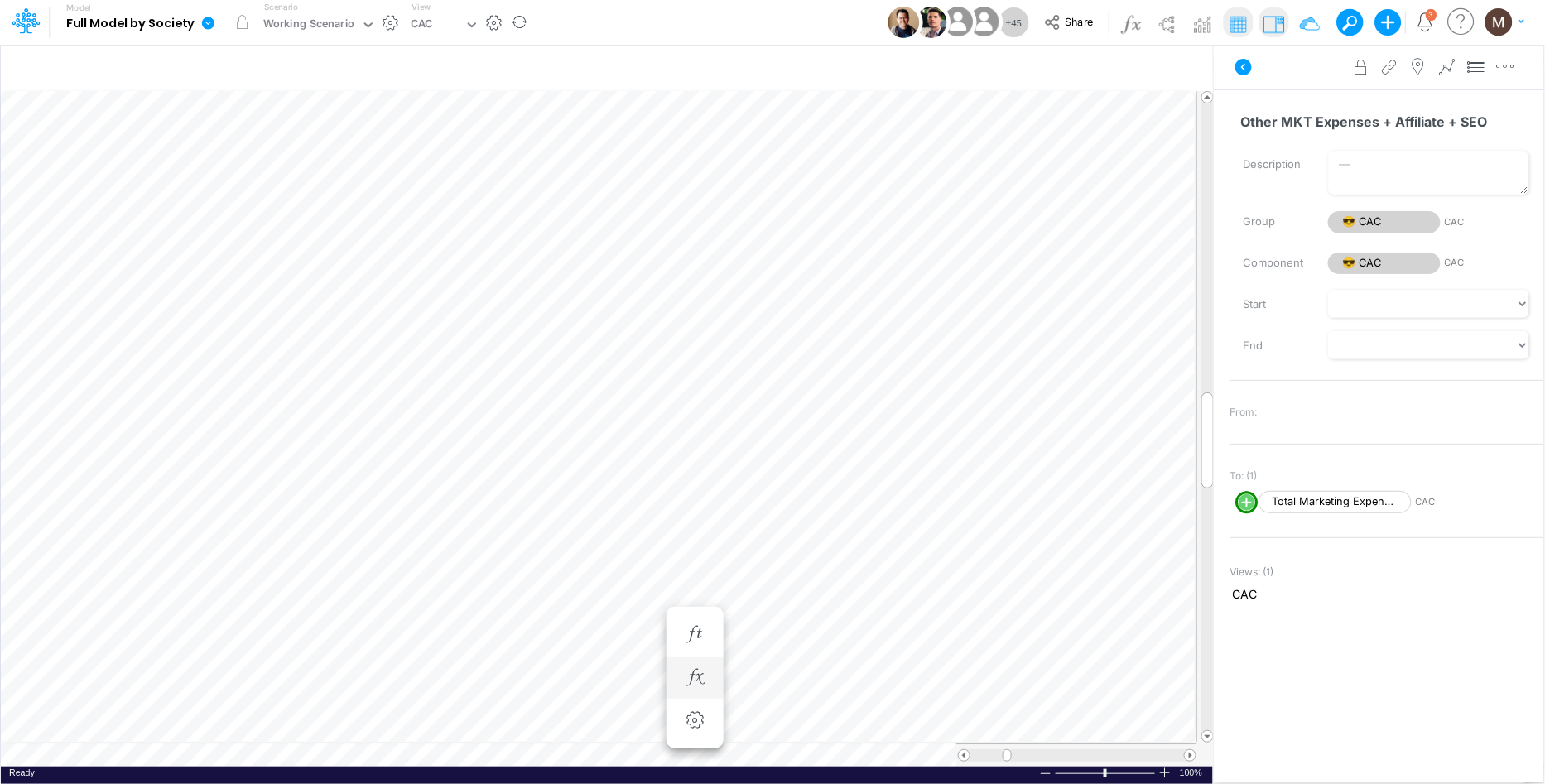
scroll to position [0, 1]
